Goal: Transaction & Acquisition: Purchase product/service

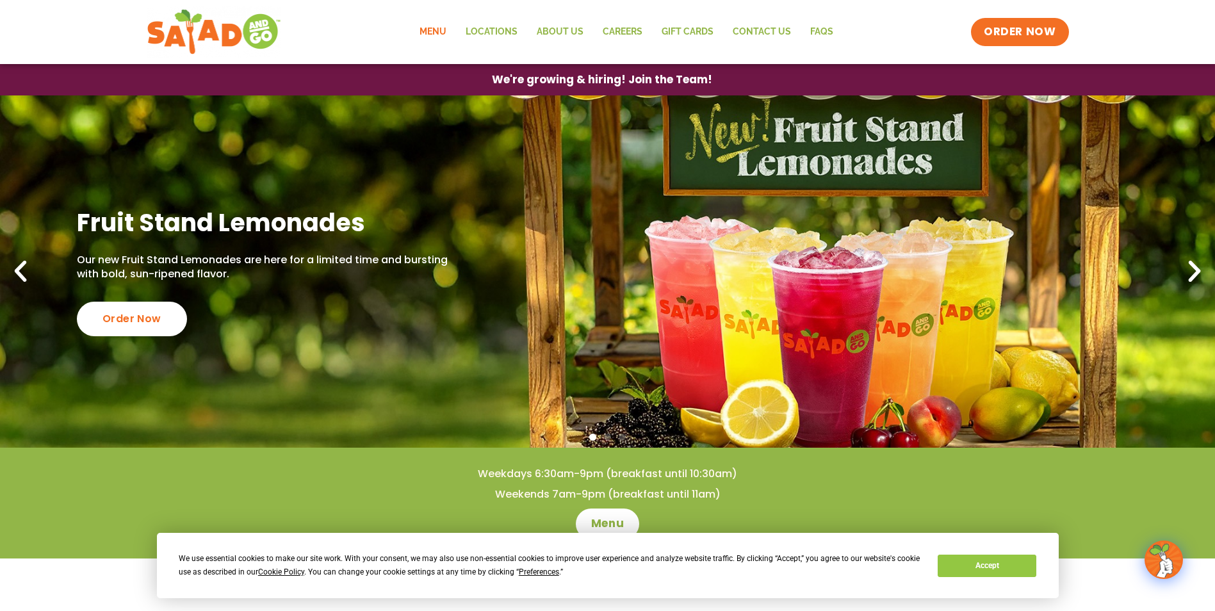
click at [434, 31] on link "Menu" at bounding box center [433, 31] width 46 height 29
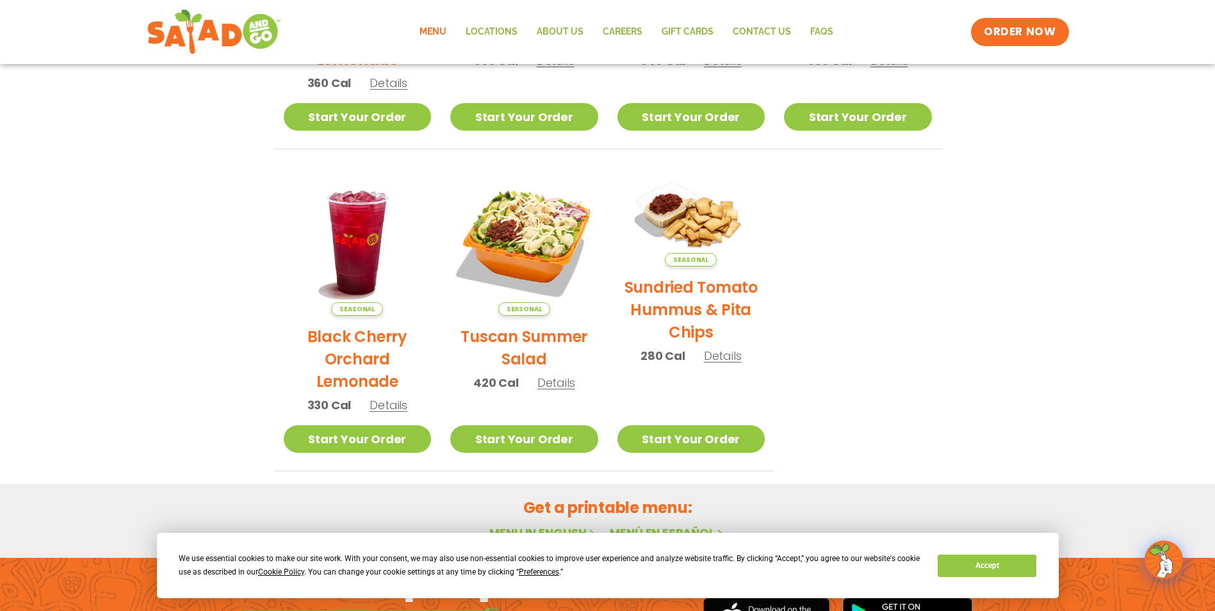
scroll to position [531, 0]
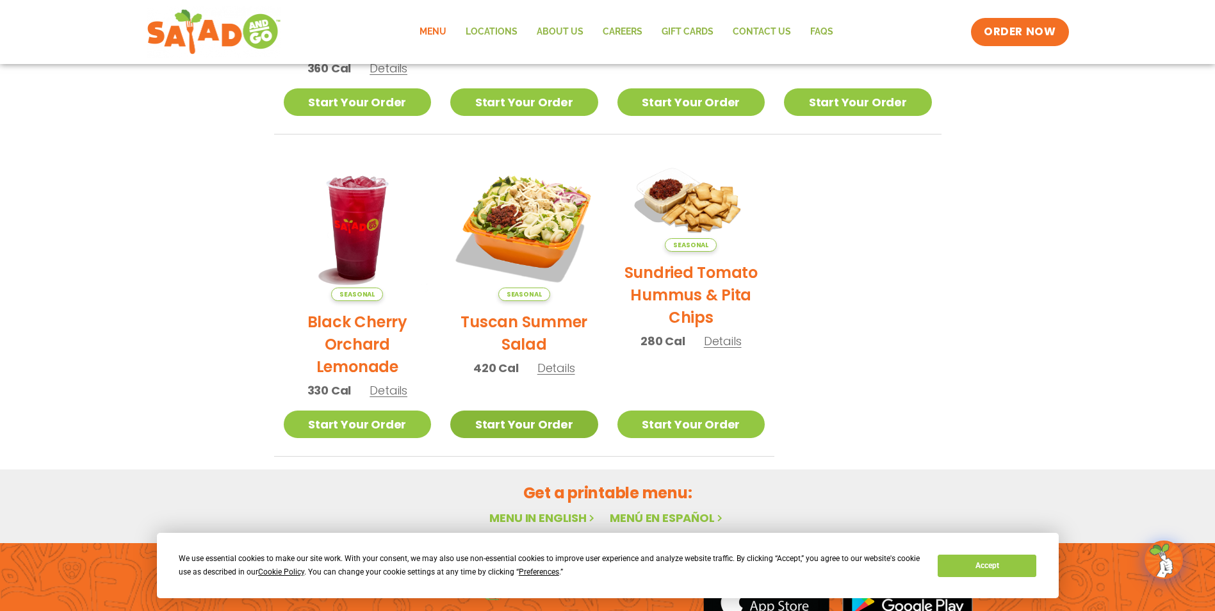
click at [517, 421] on link "Start Your Order" at bounding box center [524, 424] width 148 height 28
